Goal: Contribute content: Contribute content

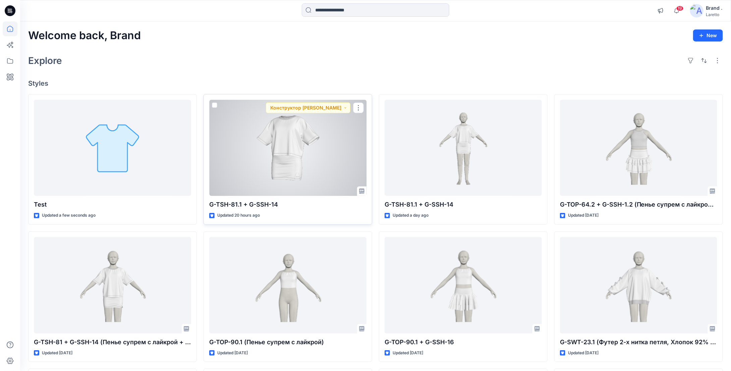
click at [246, 150] on div at bounding box center [287, 148] width 157 height 97
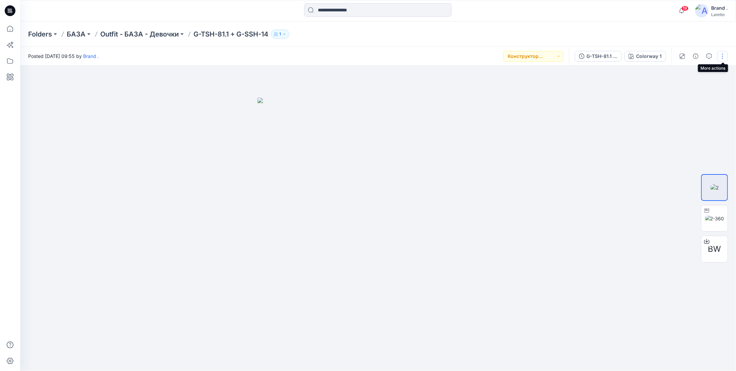
click at [246, 54] on button "button" at bounding box center [722, 56] width 11 height 11
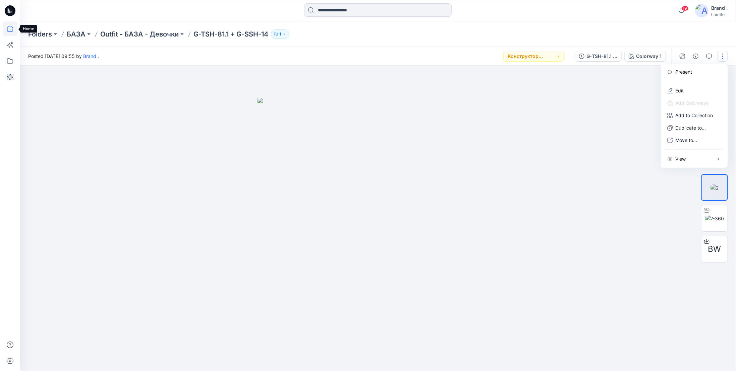
click at [10, 27] on icon at bounding box center [10, 28] width 15 height 15
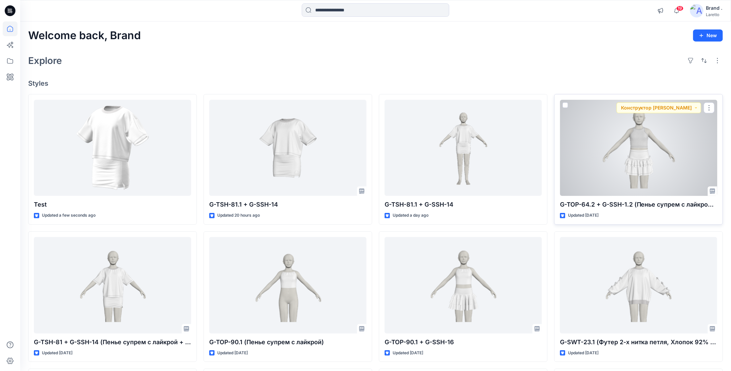
click at [246, 142] on div at bounding box center [638, 148] width 157 height 97
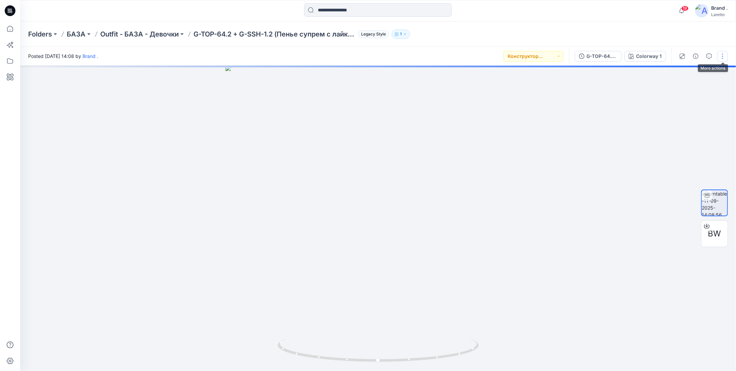
click at [246, 55] on button "button" at bounding box center [722, 56] width 11 height 11
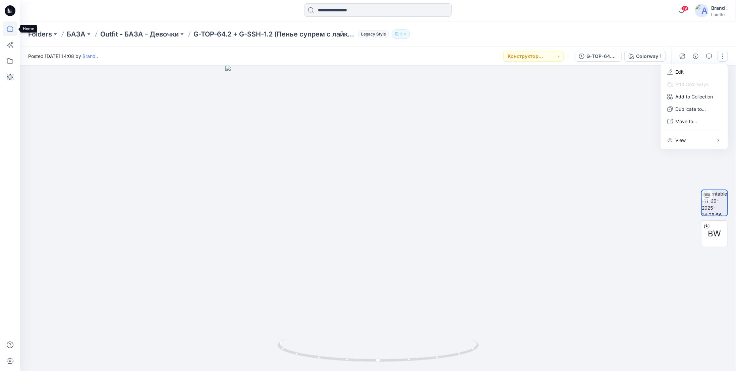
click at [10, 29] on icon at bounding box center [10, 28] width 15 height 15
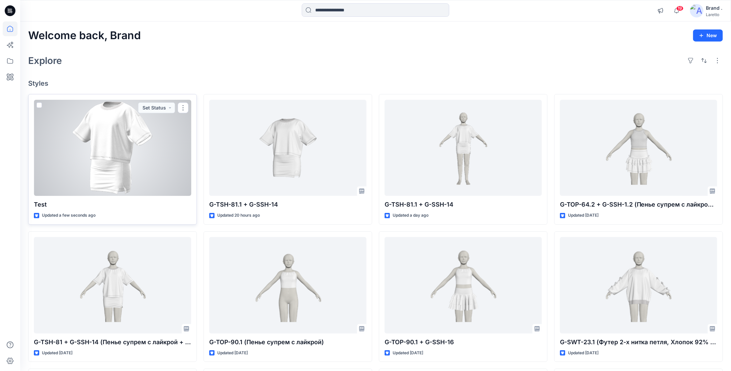
click at [82, 141] on div at bounding box center [112, 148] width 157 height 97
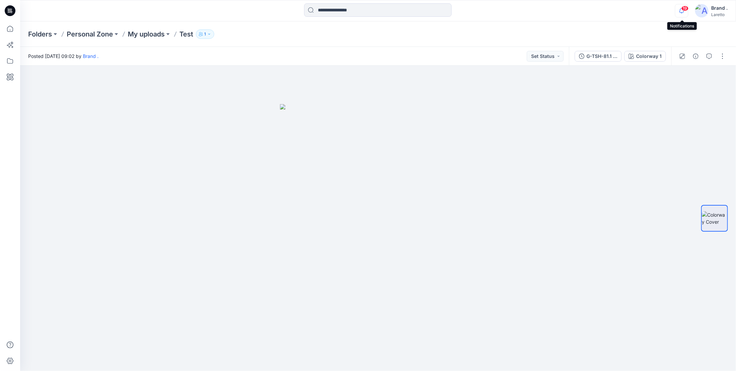
click at [246, 11] on icon "button" at bounding box center [681, 10] width 13 height 13
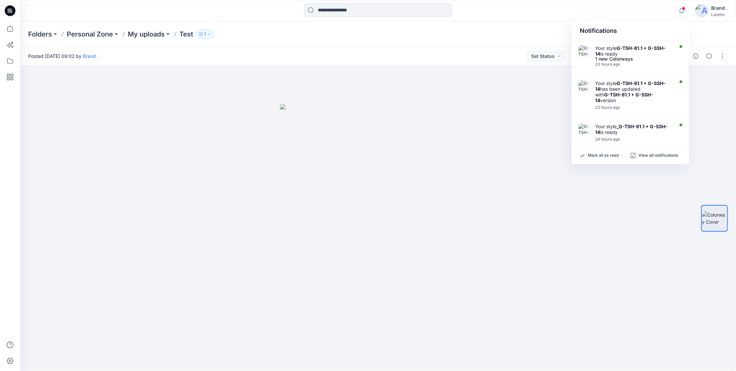
click at [246, 11] on icon "button" at bounding box center [681, 10] width 13 height 13
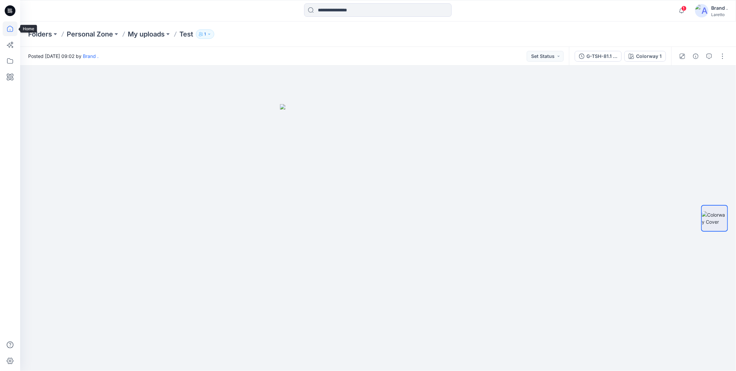
click at [13, 33] on icon at bounding box center [10, 28] width 15 height 15
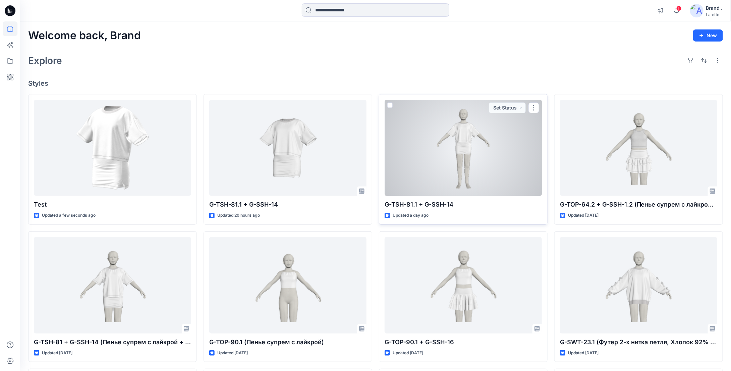
click at [246, 150] on div at bounding box center [462, 148] width 157 height 97
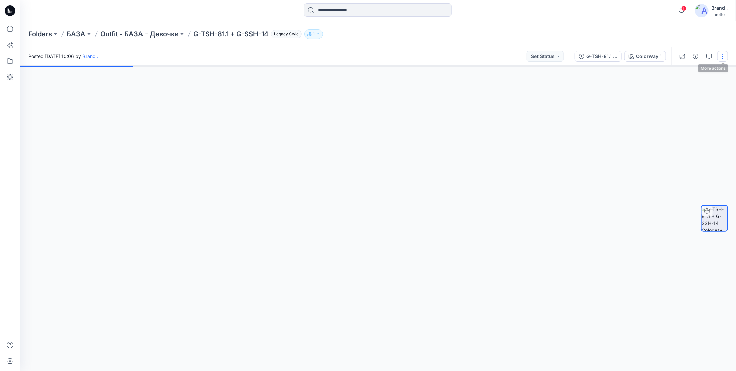
click at [246, 57] on button "button" at bounding box center [722, 56] width 11 height 11
click at [8, 29] on icon at bounding box center [10, 28] width 15 height 15
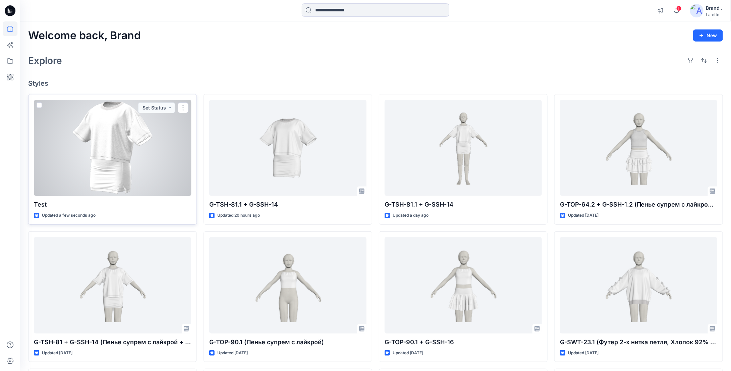
click at [85, 123] on div at bounding box center [112, 148] width 157 height 97
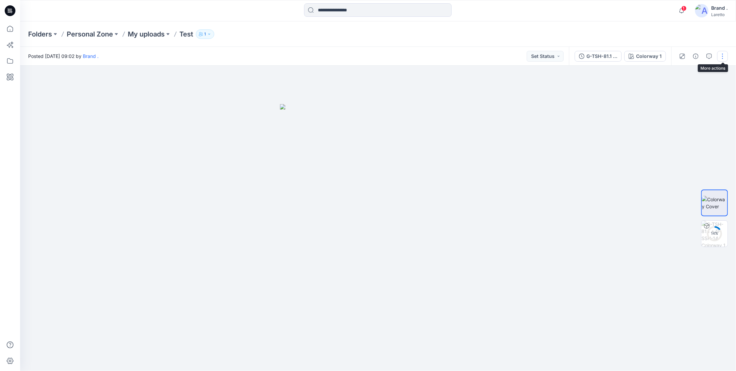
click at [246, 56] on button "button" at bounding box center [722, 56] width 11 height 11
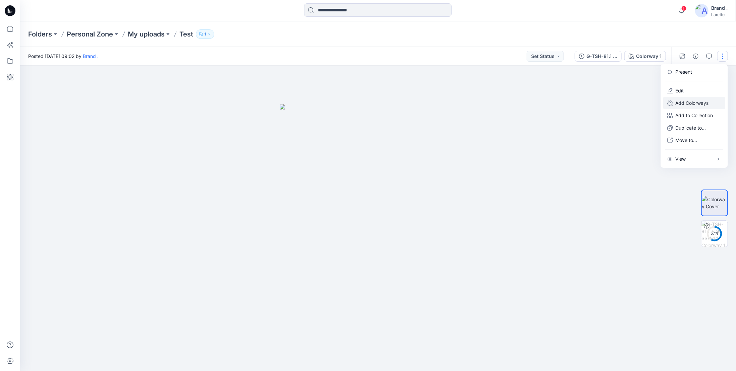
click at [246, 105] on p "Add Colorways" at bounding box center [691, 103] width 33 height 7
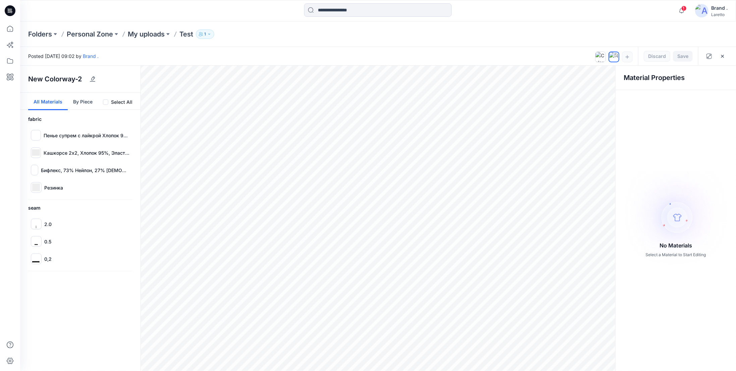
click at [81, 100] on button "By Piece" at bounding box center [83, 101] width 30 height 17
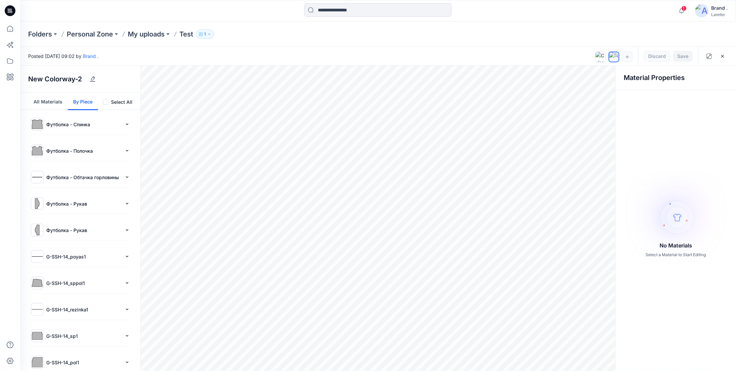
click at [64, 125] on p "Футболка - Спинка" at bounding box center [83, 124] width 75 height 7
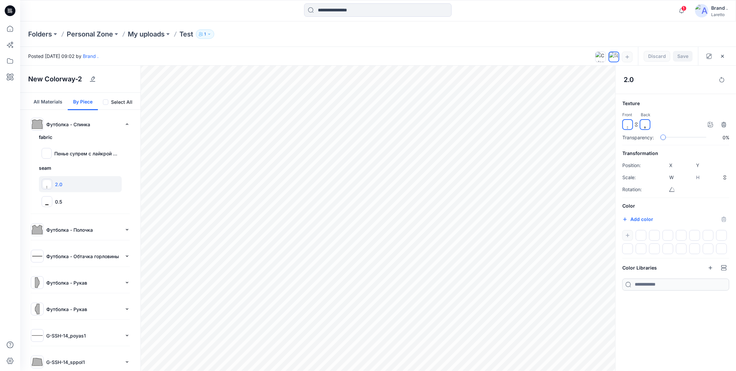
click at [246, 209] on input "*******" at bounding box center [632, 220] width 8 height 7
type input "*******"
click at [246, 209] on div "Color #b84242 *******" at bounding box center [675, 228] width 107 height 52
click at [78, 157] on div "Пенье супрем с лайкрой Хлопок 95% эластан 5%" at bounding box center [80, 153] width 83 height 16
type input "****"
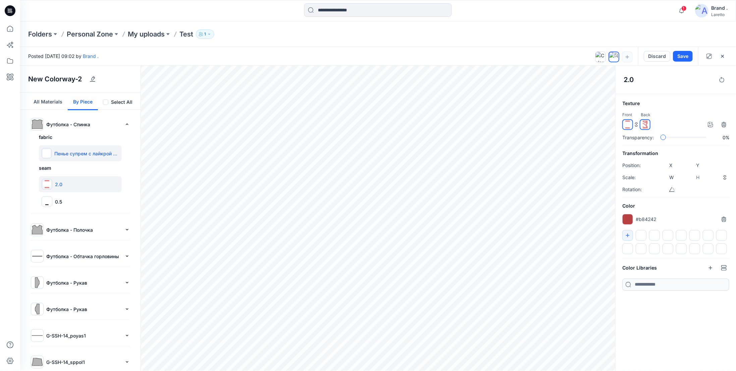
type input "****"
type input "*****"
click at [246, 209] on input "*******" at bounding box center [632, 220] width 8 height 7
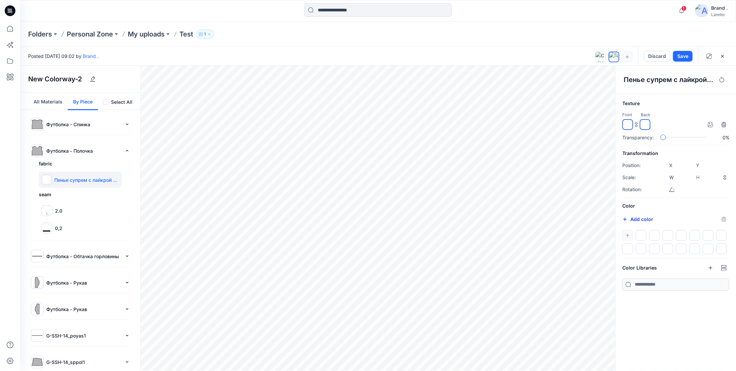
click at [246, 209] on button "Add color" at bounding box center [637, 220] width 31 height 8
click at [246, 204] on h6 "Color" at bounding box center [675, 206] width 107 height 8
click at [246, 209] on div at bounding box center [675, 242] width 107 height 24
click at [246, 209] on button "Add color" at bounding box center [637, 220] width 31 height 8
type input "*******"
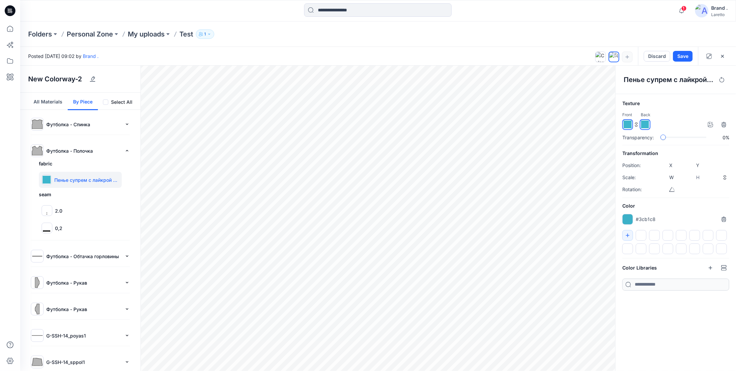
click at [246, 209] on div "Color #3cb1c8 *******" at bounding box center [675, 228] width 107 height 52
click at [246, 209] on button "button" at bounding box center [627, 235] width 11 height 11
click at [47, 106] on button "All Materials" at bounding box center [48, 101] width 40 height 17
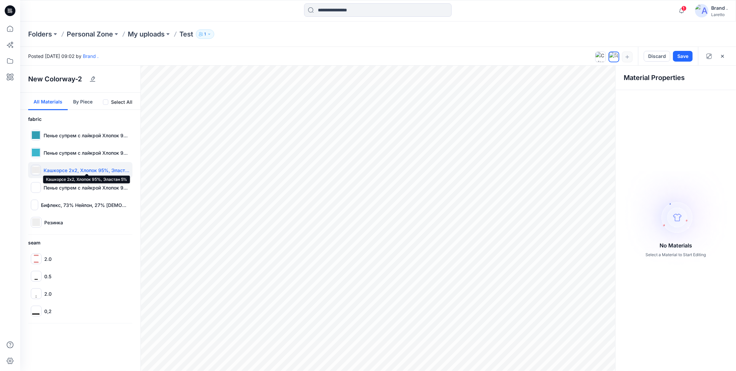
click at [50, 167] on p "Кашкорсе 2х2, Хлопок 95%, Эластан 5%" at bounding box center [87, 170] width 86 height 7
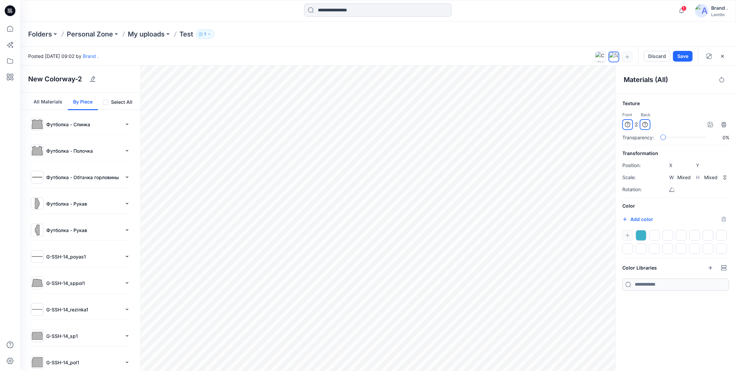
click at [246, 209] on div at bounding box center [640, 235] width 11 height 11
click at [246, 209] on button "Add color" at bounding box center [637, 220] width 31 height 8
type input "*******"
click at [246, 209] on button "Add color" at bounding box center [637, 220] width 31 height 8
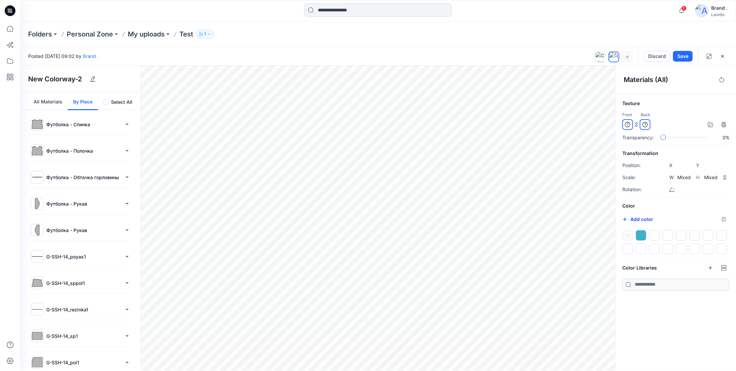
type input "*******"
click at [246, 203] on h6 "Color" at bounding box center [675, 206] width 107 height 8
click at [97, 80] on button "button" at bounding box center [92, 79] width 11 height 11
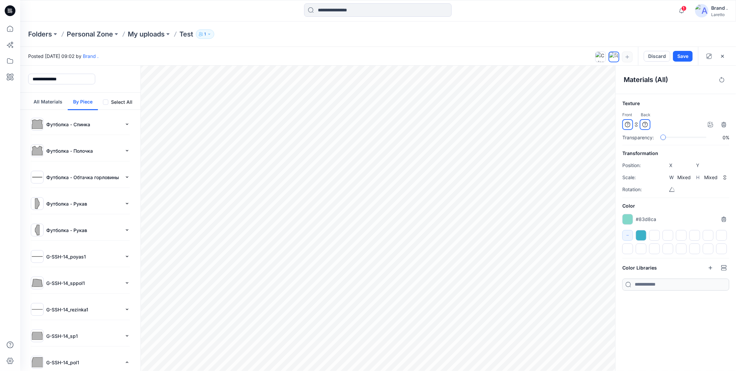
drag, startPoint x: 76, startPoint y: 77, endPoint x: 19, endPoint y: 84, distance: 57.0
click at [19, 84] on div "1 Notifications Your style G-TSH-81.1 + G-SSH-14 is ready 1 new Colorways 23 ho…" at bounding box center [368, 185] width 736 height 371
type input "****"
click at [246, 54] on button "Save" at bounding box center [683, 56] width 20 height 11
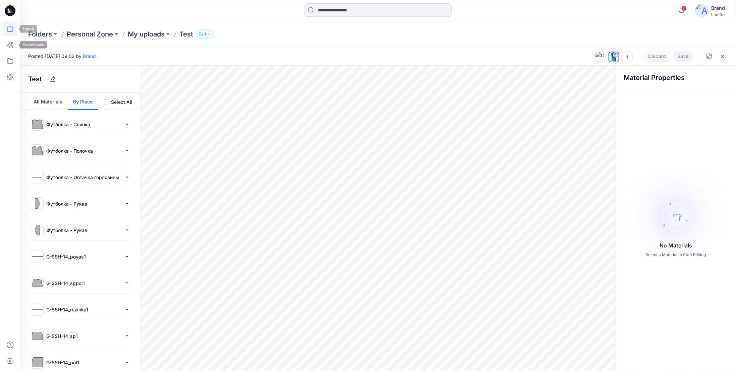
click at [9, 29] on icon at bounding box center [10, 28] width 15 height 15
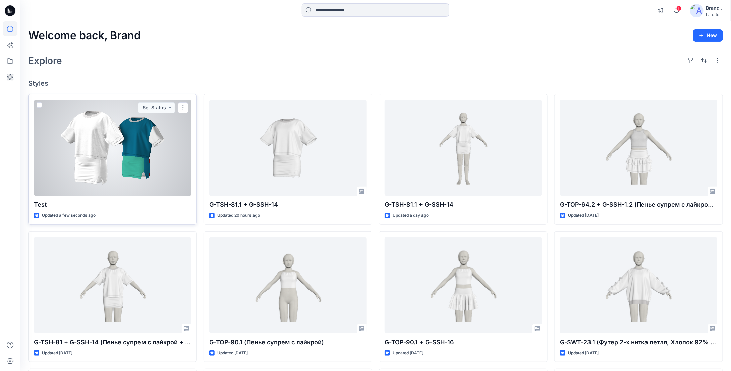
click at [112, 153] on div at bounding box center [112, 148] width 157 height 97
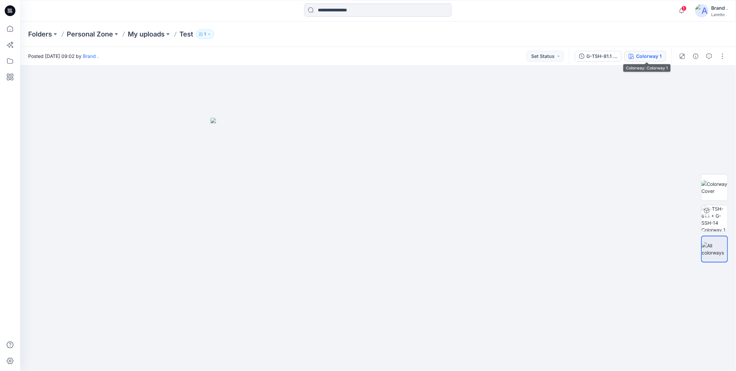
click at [246, 54] on div "Colorway 1" at bounding box center [648, 56] width 25 height 7
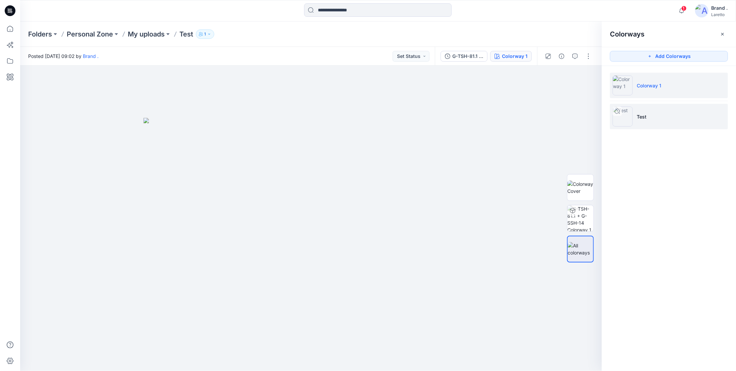
click at [246, 118] on li "Test" at bounding box center [669, 116] width 118 height 25
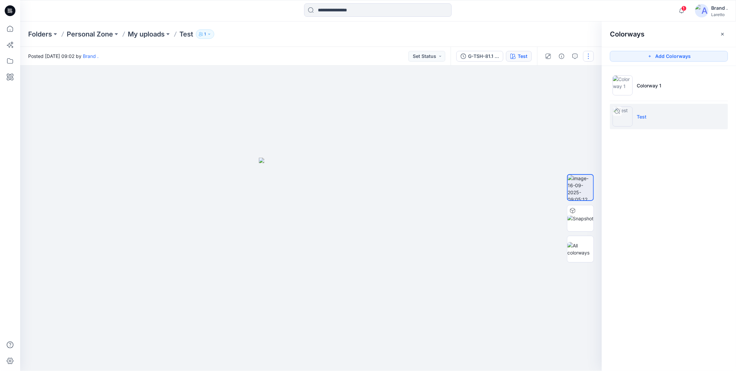
click at [246, 55] on button "button" at bounding box center [588, 56] width 11 height 11
click at [246, 149] on div at bounding box center [311, 219] width 582 height 306
click at [11, 46] on icon at bounding box center [9, 45] width 5 height 5
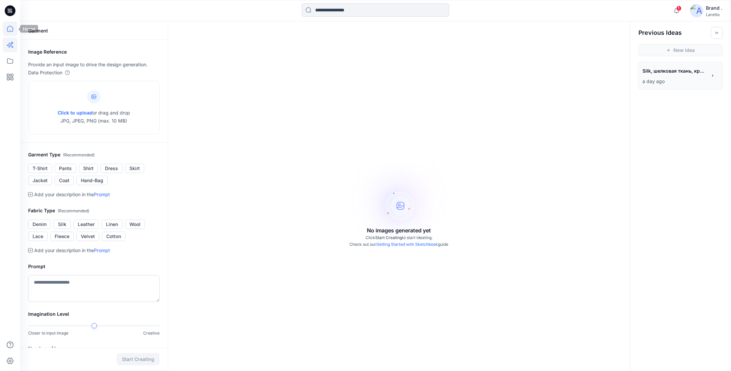
click at [11, 25] on icon at bounding box center [10, 28] width 15 height 15
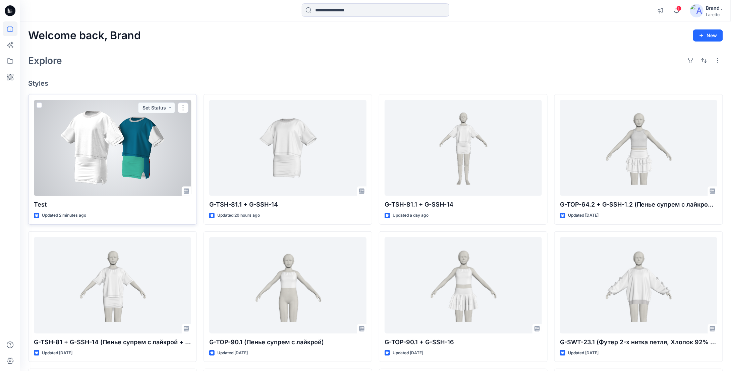
click at [147, 157] on div at bounding box center [112, 148] width 157 height 97
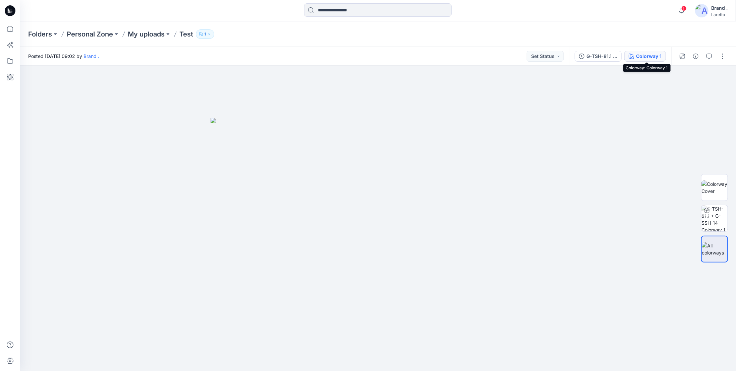
click at [246, 57] on div "Colorway 1" at bounding box center [648, 56] width 25 height 7
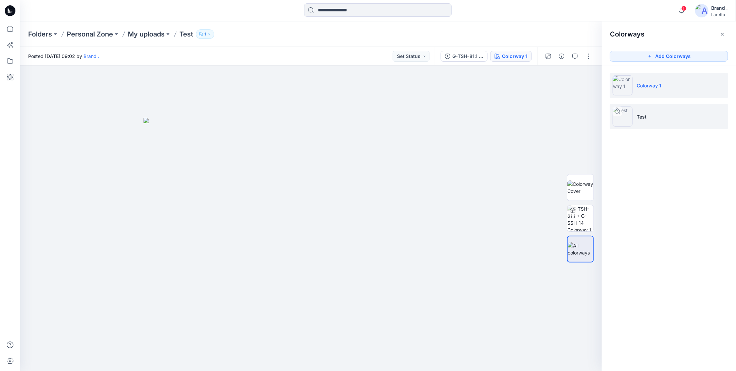
click at [246, 109] on li "Test" at bounding box center [669, 116] width 118 height 25
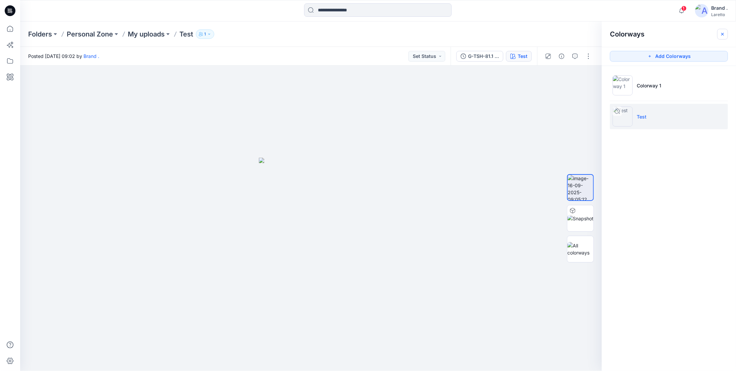
click at [246, 33] on icon "button" at bounding box center [722, 34] width 5 height 5
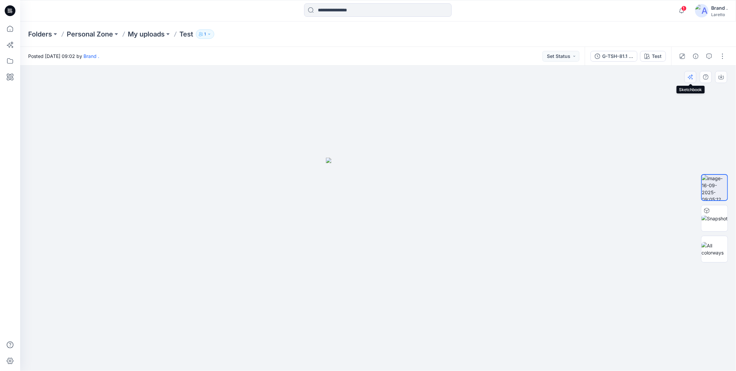
click at [246, 76] on icon "button" at bounding box center [689, 76] width 5 height 5
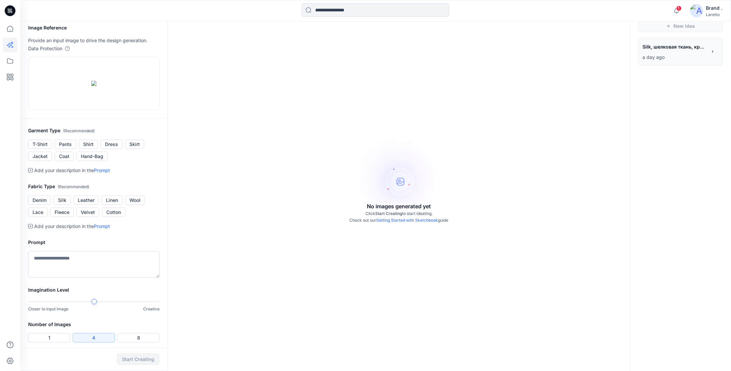
scroll to position [34, 0]
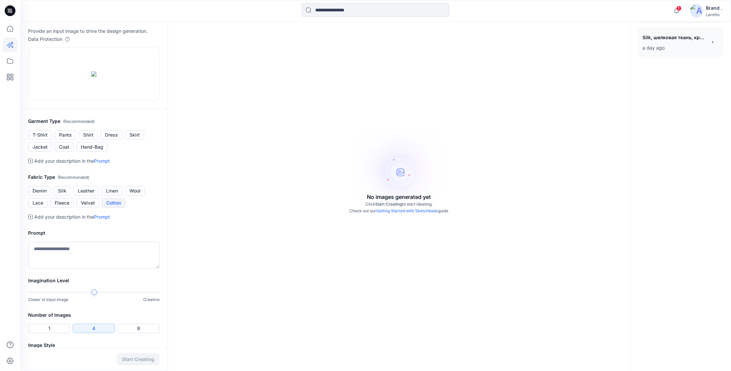
click at [111, 208] on button "Cotton" at bounding box center [113, 202] width 23 height 9
click at [87, 196] on button "Leather" at bounding box center [85, 190] width 25 height 9
click at [112, 140] on button "Dress" at bounding box center [112, 134] width 22 height 9
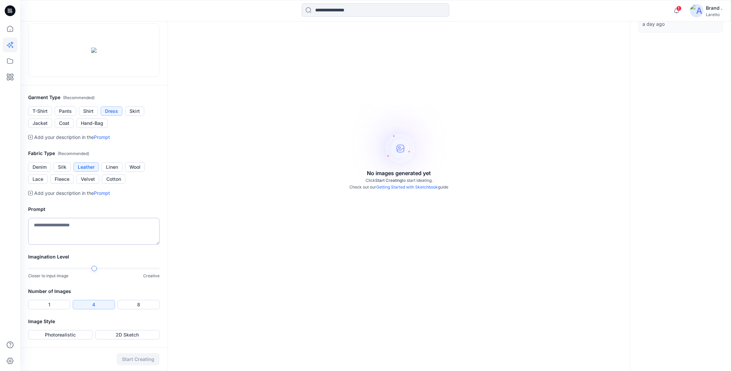
scroll to position [101, 0]
click at [45, 209] on button "1" at bounding box center [49, 304] width 42 height 9
click at [154, 209] on div at bounding box center [93, 268] width 131 height 5
click at [64, 209] on div "Image Style Photorealistic 2D Sketch" at bounding box center [93, 333] width 147 height 30
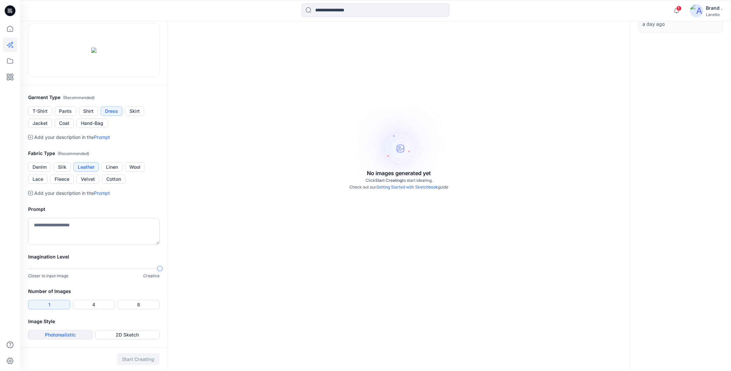
click at [62, 209] on button "Photorealistic" at bounding box center [60, 334] width 64 height 9
click at [136, 209] on button "Start Creating" at bounding box center [138, 360] width 43 height 12
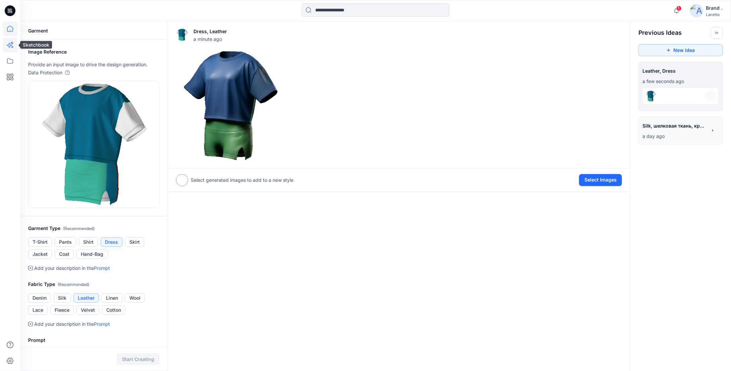
click at [9, 28] on icon at bounding box center [10, 28] width 15 height 15
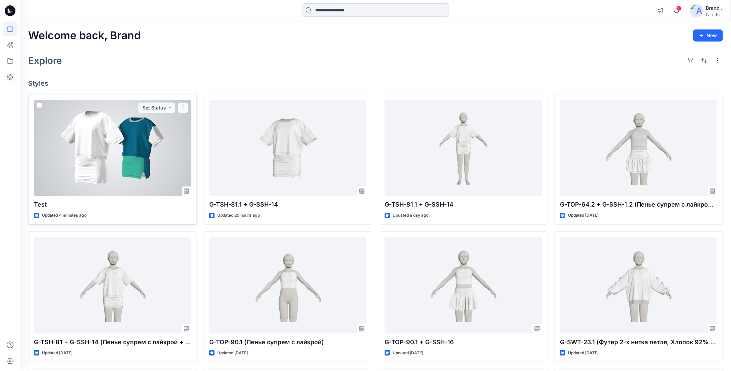
click at [182, 106] on button "button" at bounding box center [183, 108] width 11 height 11
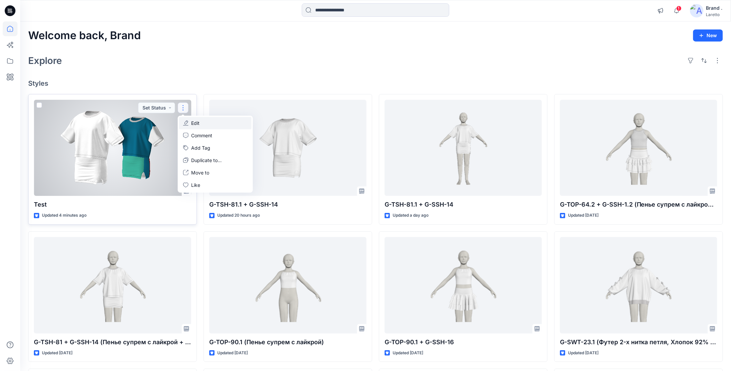
click at [198, 122] on p "Edit" at bounding box center [195, 123] width 8 height 7
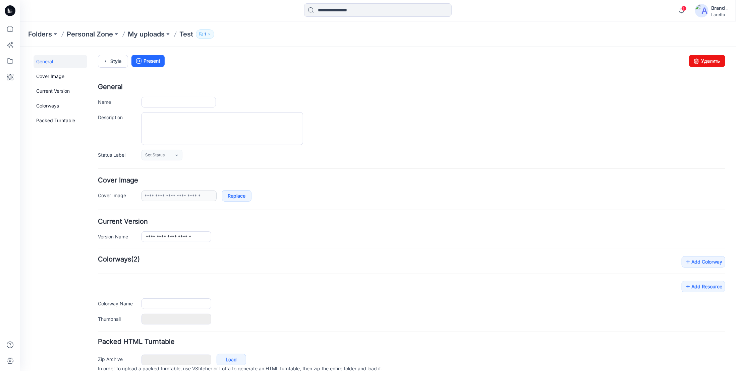
type input "****"
type input "**********"
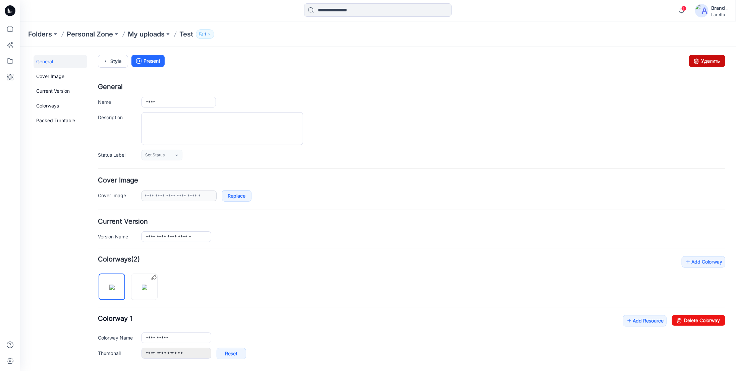
drag, startPoint x: 703, startPoint y: 61, endPoint x: 410, endPoint y: 79, distance: 293.9
click at [246, 61] on link "Удалить" at bounding box center [706, 61] width 36 height 12
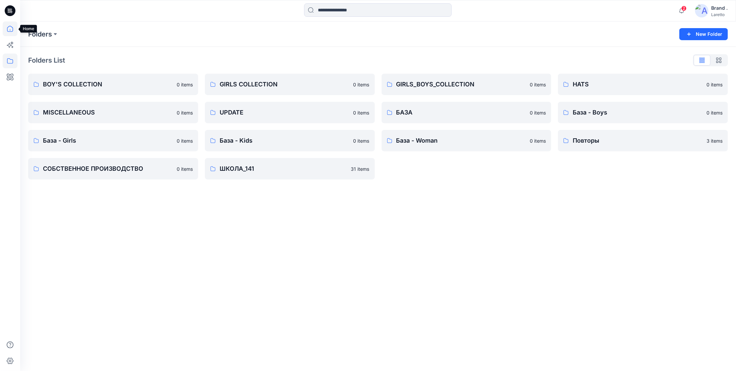
click at [7, 27] on icon at bounding box center [10, 28] width 15 height 15
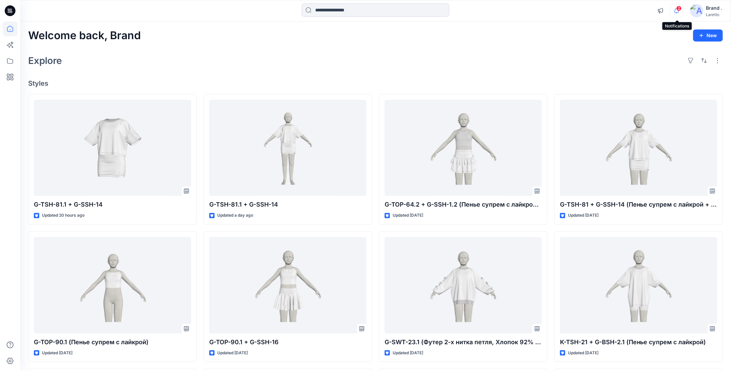
click at [676, 10] on icon "button" at bounding box center [676, 10] width 13 height 13
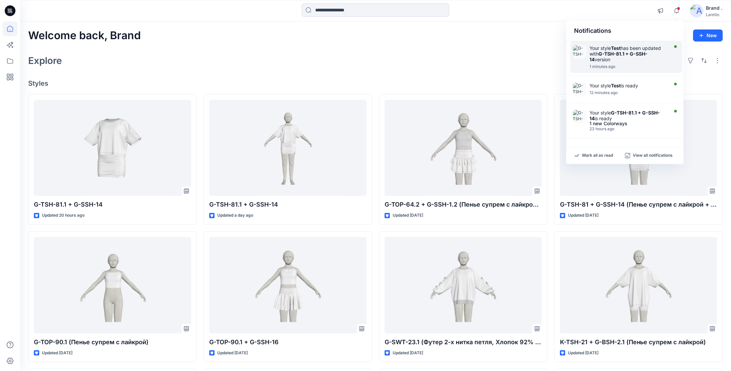
click at [602, 55] on strong "G-TSH-81.1 + G-SSH-14" at bounding box center [619, 56] width 58 height 11
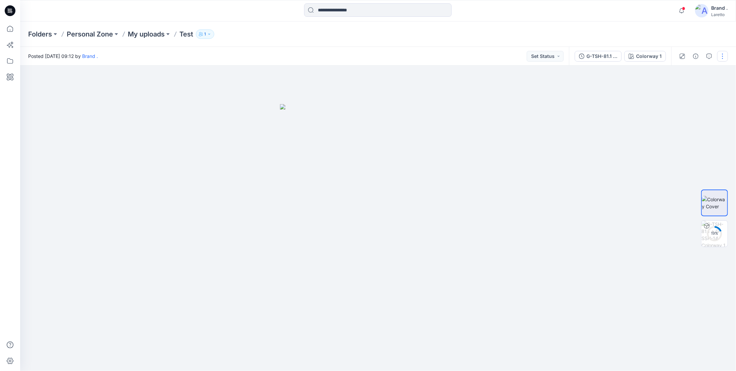
click at [722, 55] on button "button" at bounding box center [722, 56] width 11 height 11
click at [593, 105] on body "Notifications Your style Test has been updated with G-TSH-81.1 + G-SSH-14 versi…" at bounding box center [368, 185] width 736 height 371
